Goal: Transaction & Acquisition: Subscribe to service/newsletter

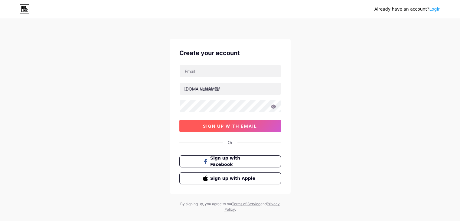
click at [246, 130] on button "sign up with email" at bounding box center [230, 126] width 102 height 12
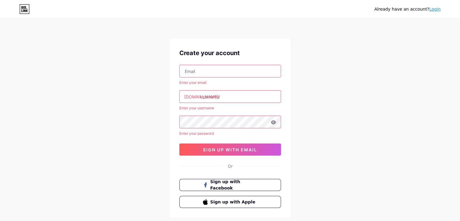
click at [222, 66] on input "text" at bounding box center [230, 71] width 101 height 12
type input "[EMAIL_ADDRESS][DOMAIN_NAME]"
click at [215, 101] on input "text" at bounding box center [230, 96] width 101 height 12
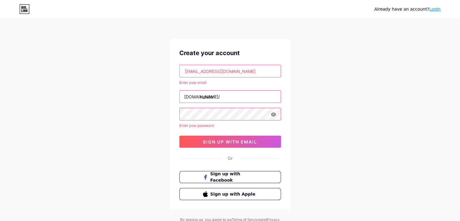
type input "nalubs"
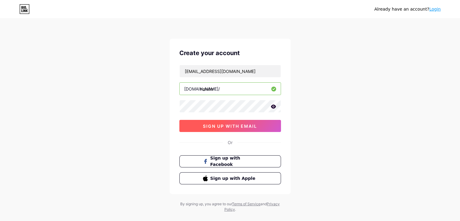
click at [201, 126] on button "sign up with email" at bounding box center [230, 126] width 102 height 12
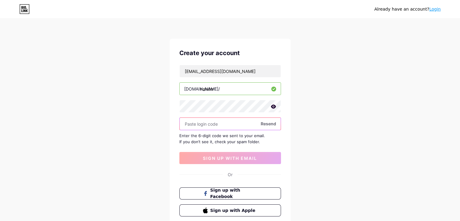
click at [199, 121] on input "text" at bounding box center [230, 124] width 101 height 12
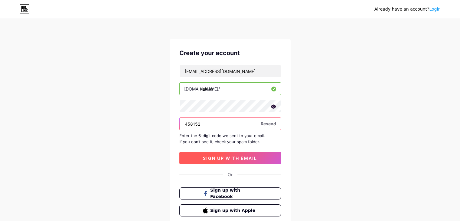
type input "458152"
click at [210, 155] on span "sign up with email" at bounding box center [230, 157] width 54 height 5
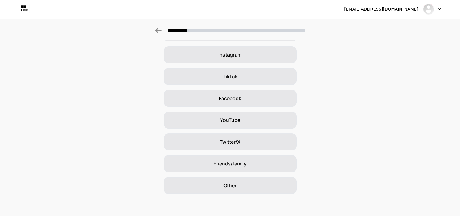
scroll to position [45, 0]
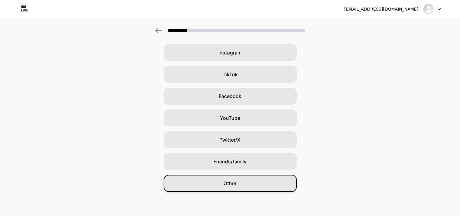
click at [242, 190] on div "Other" at bounding box center [230, 183] width 133 height 17
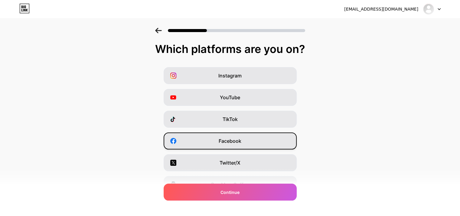
scroll to position [75, 0]
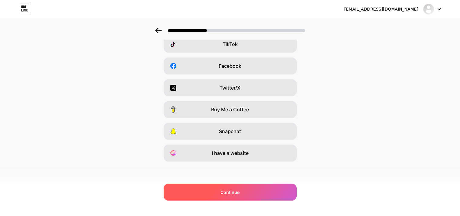
click at [248, 198] on div "Continue" at bounding box center [230, 191] width 133 height 17
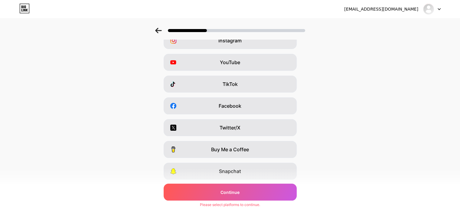
scroll to position [0, 0]
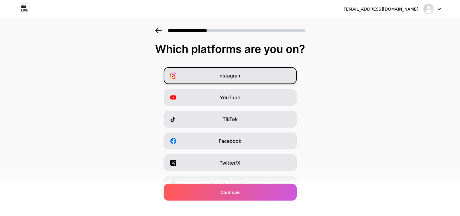
click at [256, 81] on div "Instagram" at bounding box center [230, 75] width 133 height 17
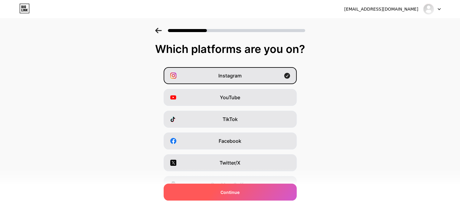
click at [244, 190] on div "Continue" at bounding box center [230, 191] width 133 height 17
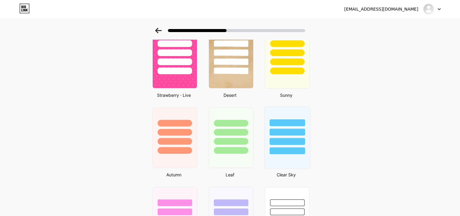
scroll to position [442, 0]
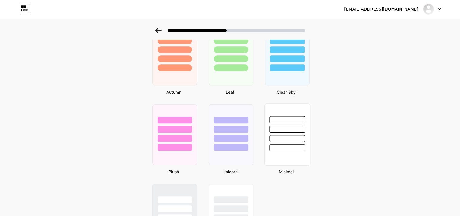
click at [299, 144] on div at bounding box center [286, 147] width 35 height 7
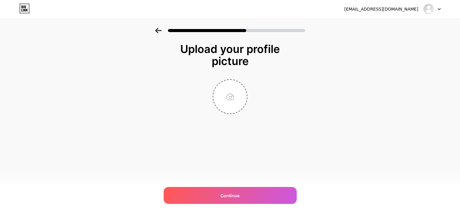
scroll to position [0, 0]
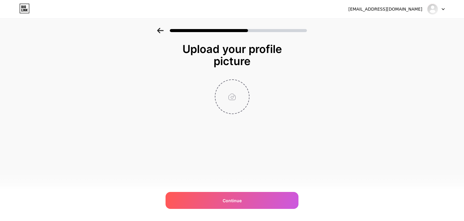
click at [236, 106] on input "file" at bounding box center [233, 97] width 34 height 34
type input "C:\fakepath\CHANSEY 6.png"
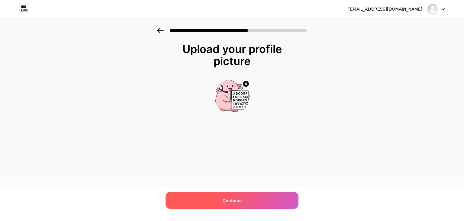
click at [256, 203] on div "Continue" at bounding box center [232, 200] width 133 height 17
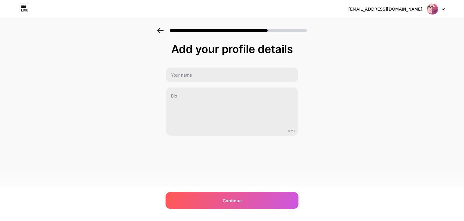
click at [256, 203] on div "Continue" at bounding box center [232, 200] width 133 height 17
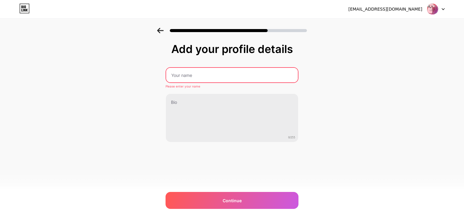
click at [196, 69] on input "text" at bounding box center [232, 75] width 132 height 15
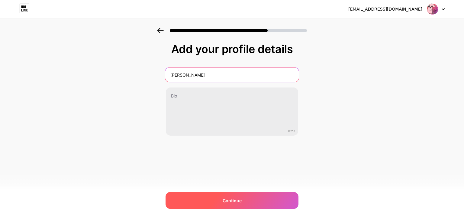
type input "anna"
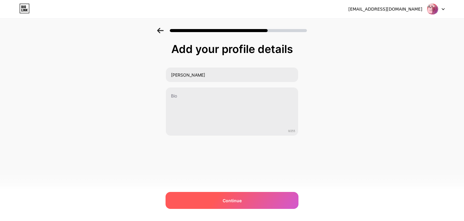
click at [216, 199] on div "Continue" at bounding box center [232, 200] width 133 height 17
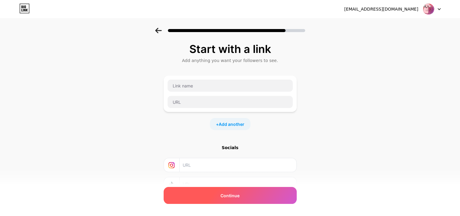
click at [216, 198] on div "Continue" at bounding box center [230, 195] width 133 height 17
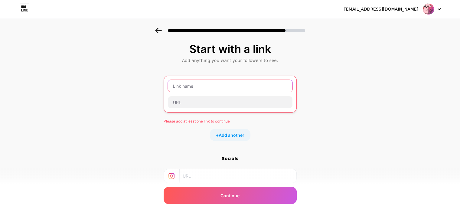
click at [201, 89] on input "text" at bounding box center [230, 86] width 125 height 12
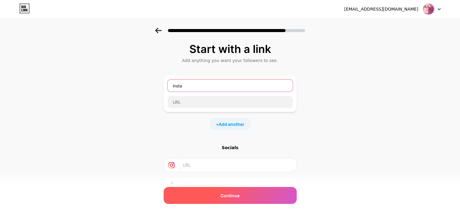
type input "insta"
click at [218, 191] on div "Continue" at bounding box center [230, 195] width 133 height 17
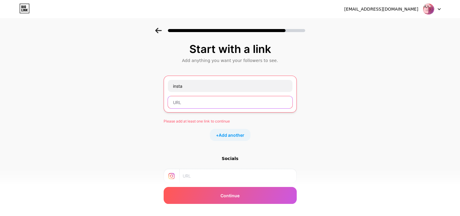
click at [217, 101] on input "text" at bounding box center [230, 102] width 125 height 12
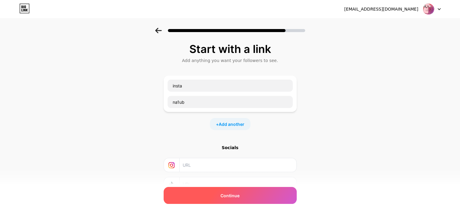
click at [216, 193] on div "Continue" at bounding box center [230, 195] width 133 height 17
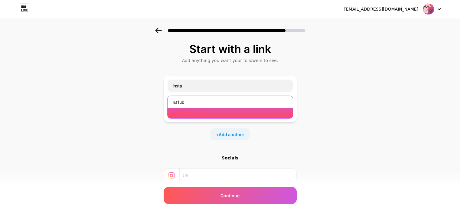
drag, startPoint x: 197, startPoint y: 102, endPoint x: 168, endPoint y: 103, distance: 29.1
click at [168, 103] on div "insta na1ub Please enter a valid url" at bounding box center [230, 99] width 133 height 47
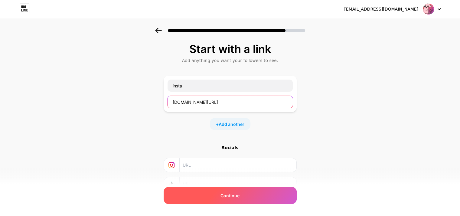
type input "instagram.com/na1ub"
click at [229, 195] on span "Continue" at bounding box center [229, 195] width 19 height 6
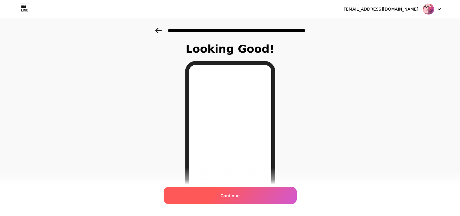
click at [245, 193] on div "Continue" at bounding box center [230, 195] width 133 height 17
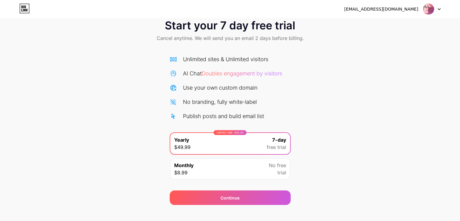
scroll to position [22, 0]
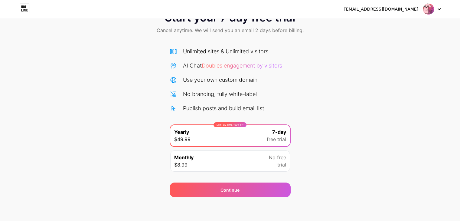
click at [438, 8] on icon at bounding box center [438, 9] width 3 height 2
click at [393, 9] on div "[EMAIL_ADDRESS][DOMAIN_NAME]" at bounding box center [381, 9] width 74 height 6
click at [79, 197] on div "vieiradudatt@gmail.com Logout Link Copied Start your 7 day free trial Cancel an…" at bounding box center [230, 99] width 460 height 243
click at [438, 205] on div "vieiradudatt@gmail.com Logout Link Copied Start your 7 day free trial Cancel an…" at bounding box center [230, 99] width 460 height 243
click at [438, 8] on div at bounding box center [432, 9] width 18 height 11
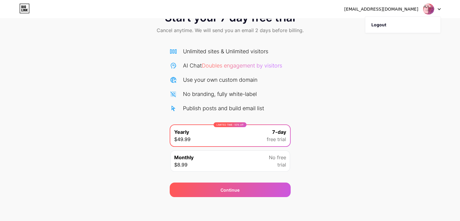
click at [395, 8] on div "[EMAIL_ADDRESS][DOMAIN_NAME]" at bounding box center [381, 9] width 74 height 6
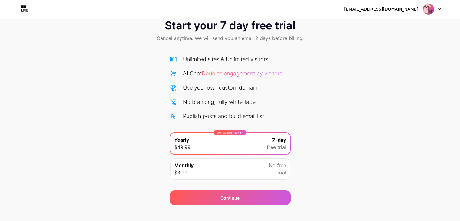
scroll to position [22, 0]
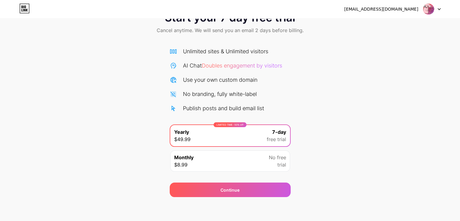
click at [281, 161] on span "trial" at bounding box center [281, 164] width 9 height 7
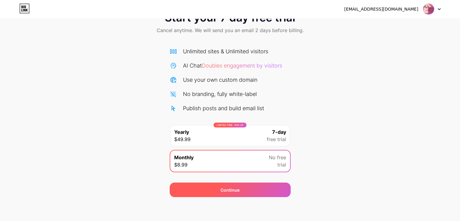
click at [264, 189] on div "Continue" at bounding box center [230, 189] width 121 height 15
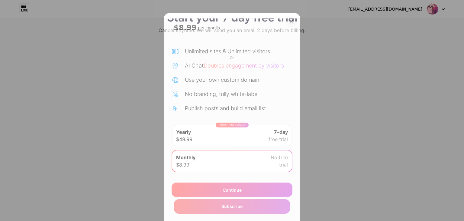
click at [293, 19] on div at bounding box center [291, 21] width 11 height 11
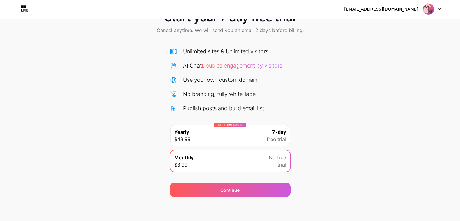
click at [312, 195] on div "Start your 7 day free trial Cancel anytime. We will send you an email 2 days be…" at bounding box center [230, 100] width 460 height 191
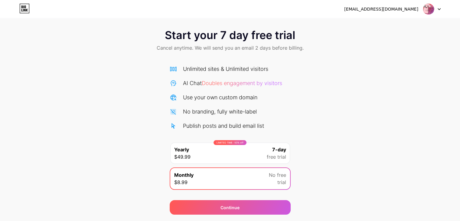
scroll to position [0, 0]
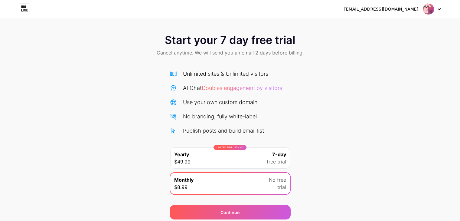
click at [420, 4] on div "[EMAIL_ADDRESS][DOMAIN_NAME]" at bounding box center [392, 9] width 96 height 11
click at [419, 8] on div "[EMAIL_ADDRESS][DOMAIN_NAME]" at bounding box center [392, 9] width 96 height 11
click at [432, 9] on img at bounding box center [428, 8] width 11 height 11
click at [388, 22] on li "Logout" at bounding box center [402, 25] width 75 height 16
